Goal: Find specific page/section: Find specific page/section

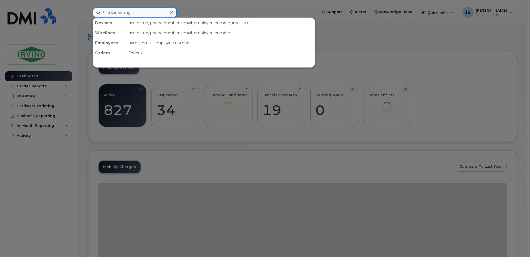
click at [118, 12] on input at bounding box center [135, 13] width 84 height 10
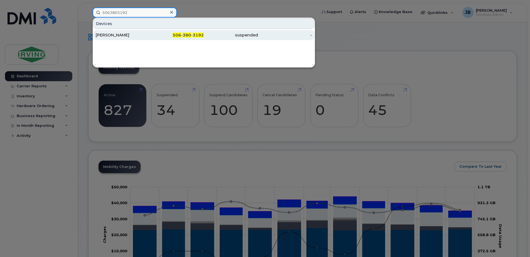
type input "5063803192"
click at [116, 35] on div "[PERSON_NAME]" at bounding box center [123, 35] width 54 height 6
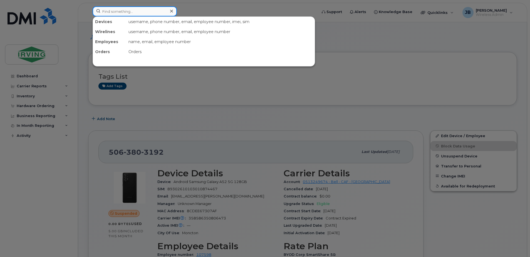
click at [139, 12] on input at bounding box center [135, 11] width 84 height 10
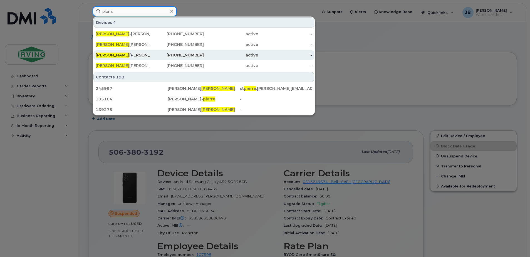
type input "pierre"
click at [107, 56] on span "Pierre" at bounding box center [113, 55] width 34 height 5
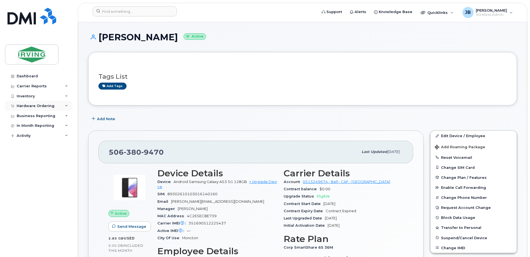
click at [41, 104] on div "Hardware Ordering" at bounding box center [36, 106] width 38 height 4
click at [31, 127] on div "Orders" at bounding box center [26, 126] width 14 height 5
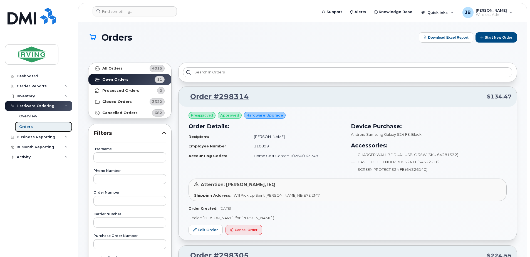
click at [26, 126] on div "Orders" at bounding box center [26, 126] width 14 height 5
click at [498, 38] on button "Start New Order" at bounding box center [495, 37] width 41 height 10
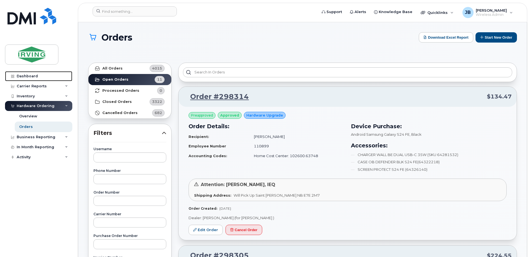
drag, startPoint x: 30, startPoint y: 75, endPoint x: 46, endPoint y: 67, distance: 17.6
click at [30, 75] on div "Dashboard" at bounding box center [27, 76] width 21 height 4
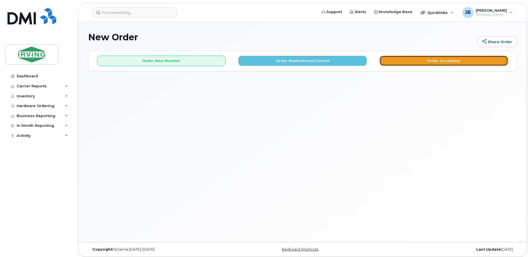
click at [449, 63] on button "Order Accessory" at bounding box center [443, 61] width 128 height 10
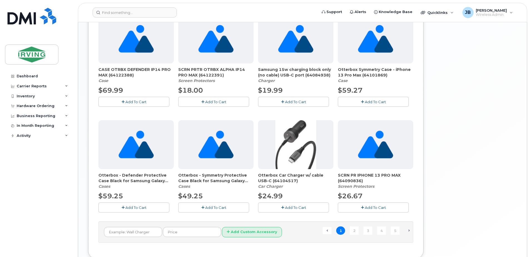
scroll to position [333, 0]
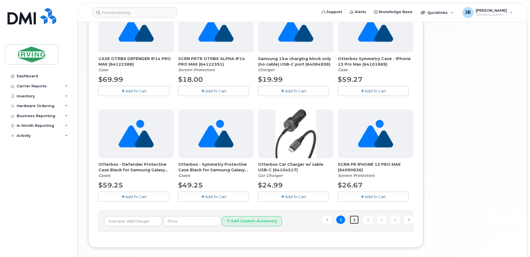
click at [353, 219] on link "2" at bounding box center [353, 219] width 9 height 9
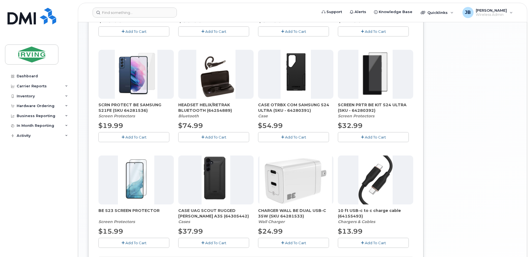
scroll to position [308, 0]
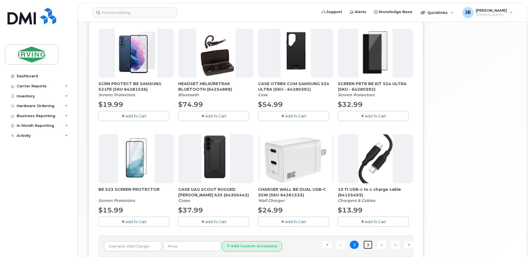
click at [368, 247] on link "3" at bounding box center [367, 244] width 9 height 9
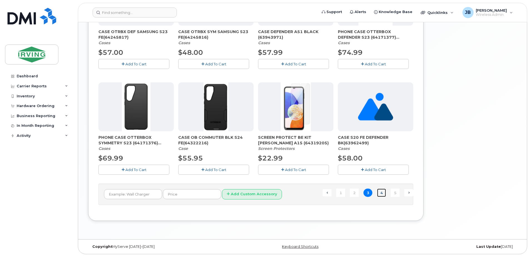
click at [382, 194] on link "4" at bounding box center [381, 192] width 9 height 9
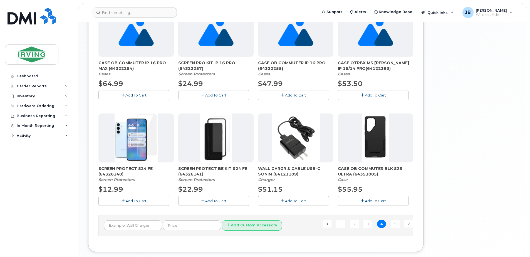
scroll to position [360, 0]
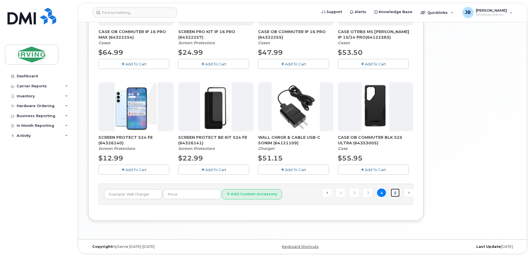
click at [394, 193] on link "5" at bounding box center [394, 192] width 9 height 9
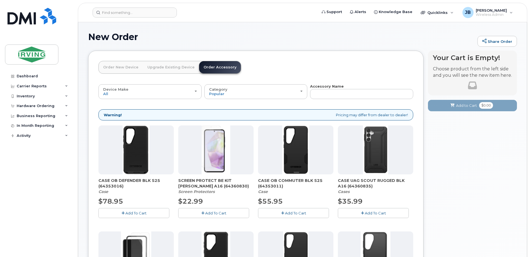
scroll to position [0, 0]
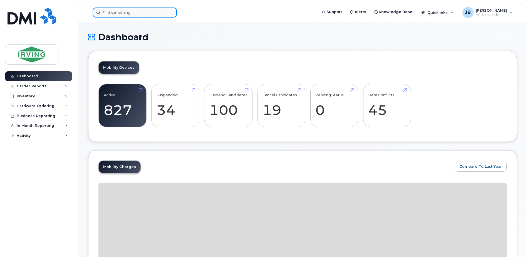
click at [125, 12] on input at bounding box center [135, 13] width 84 height 10
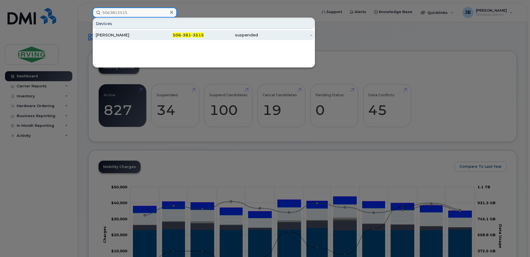
type input "5063813515"
click at [119, 34] on div "Adam Sweet" at bounding box center [123, 35] width 54 height 6
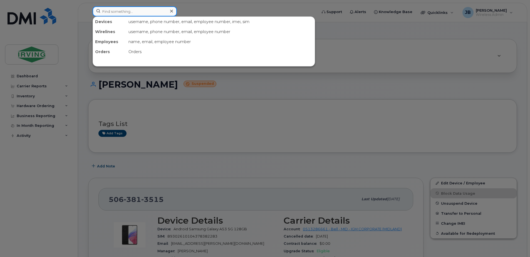
click at [113, 14] on input at bounding box center [135, 11] width 84 height 10
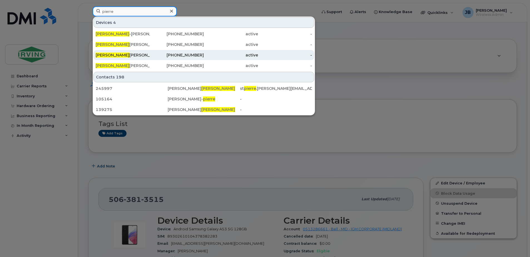
type input "pierre"
click at [111, 55] on div "Pierre Losier" at bounding box center [123, 55] width 54 height 6
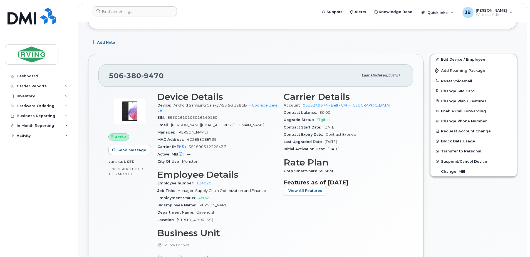
scroll to position [83, 0]
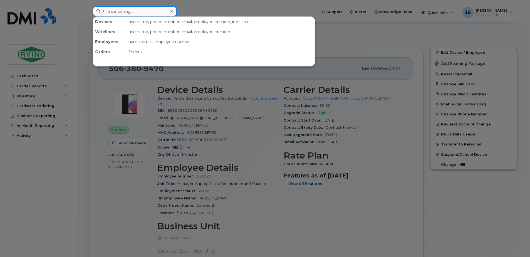
click at [139, 13] on input at bounding box center [135, 11] width 84 height 10
paste input "5068506072"
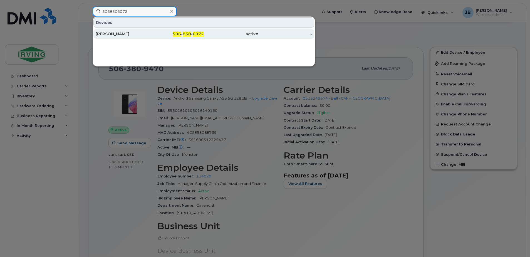
type input "5068506072"
click at [115, 33] on div "[PERSON_NAME]" at bounding box center [123, 34] width 54 height 6
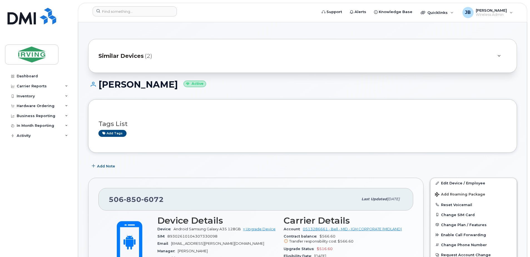
click at [147, 57] on span "(2)" at bounding box center [148, 56] width 7 height 8
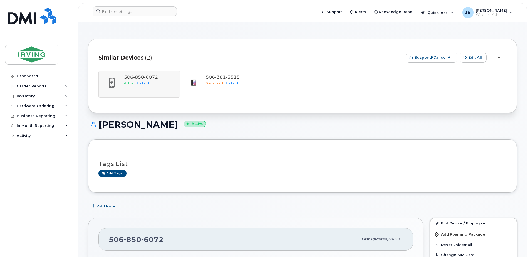
click at [124, 57] on span "Similar Devices" at bounding box center [120, 58] width 45 height 8
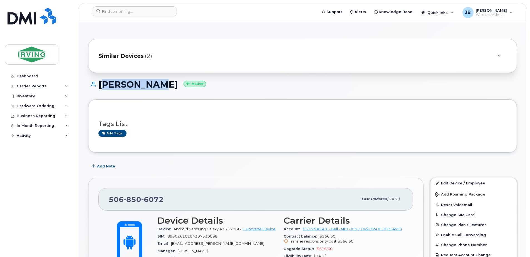
drag, startPoint x: 99, startPoint y: 84, endPoint x: 156, endPoint y: 88, distance: 57.3
click at [156, 88] on h1 "[PERSON_NAME] Active" at bounding box center [302, 84] width 428 height 10
drag, startPoint x: 156, startPoint y: 88, endPoint x: 150, endPoint y: 86, distance: 6.1
copy h1 "[PERSON_NAME]"
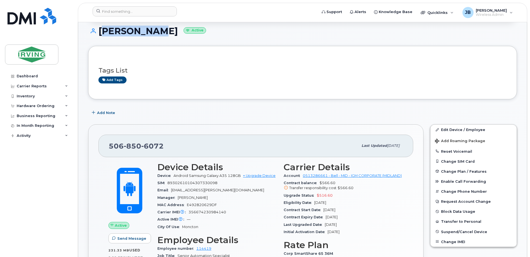
scroll to position [56, 0]
